Goal: Task Accomplishment & Management: Use online tool/utility

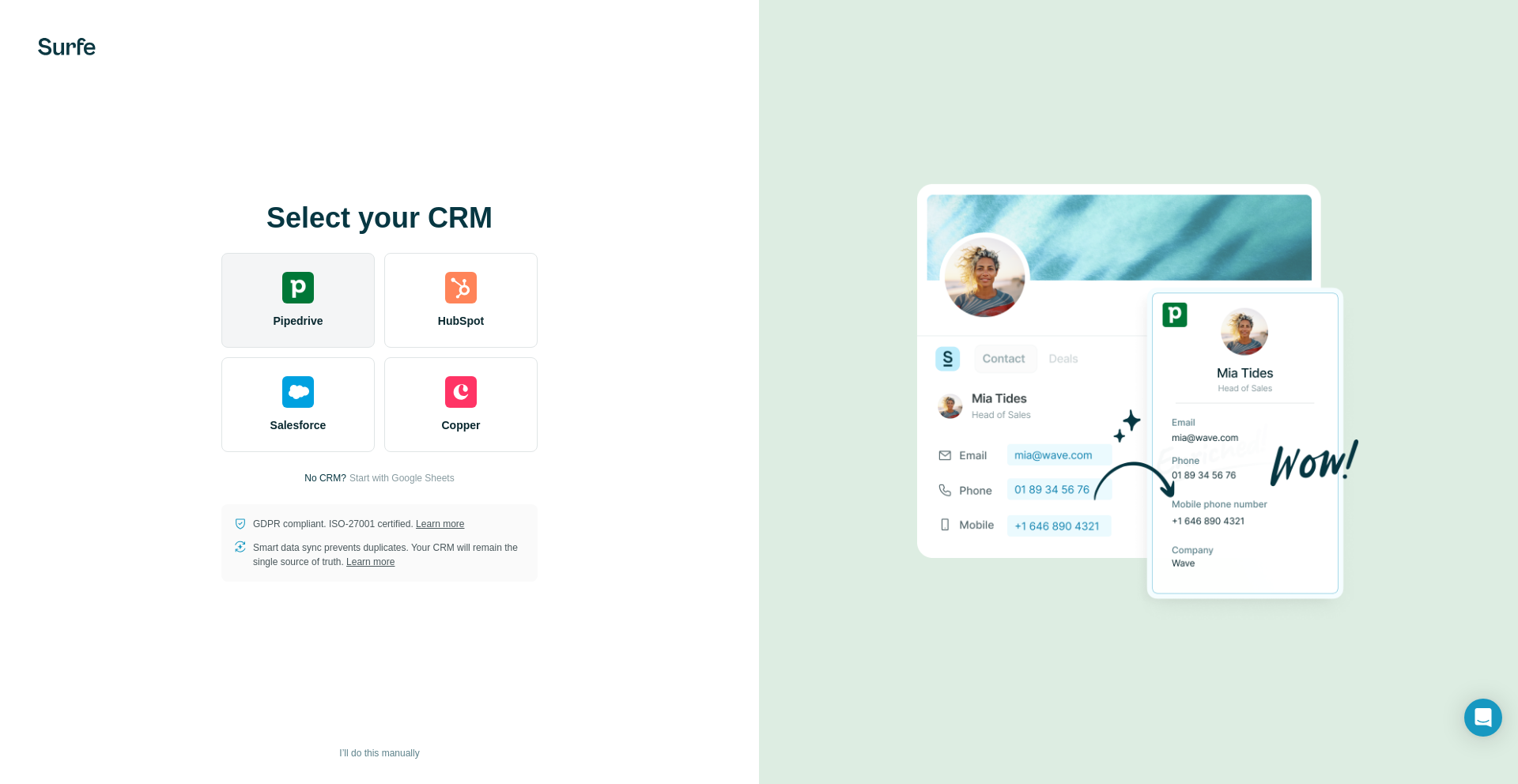
click at [310, 311] on div "Pipedrive" at bounding box center [298, 300] width 153 height 95
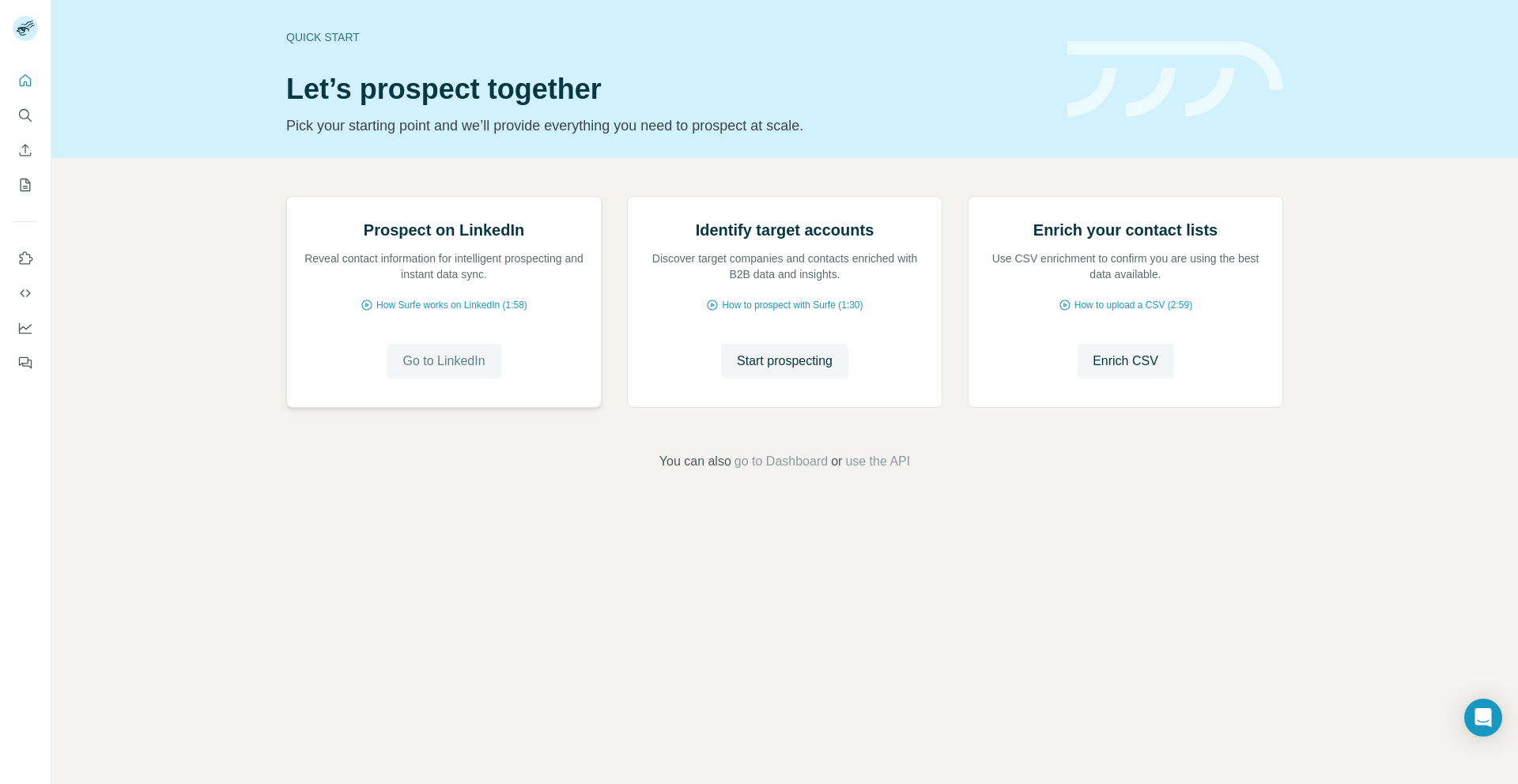
click at [441, 371] on span "Go to LinkedIn" at bounding box center [443, 361] width 82 height 19
